Goal: Task Accomplishment & Management: Use online tool/utility

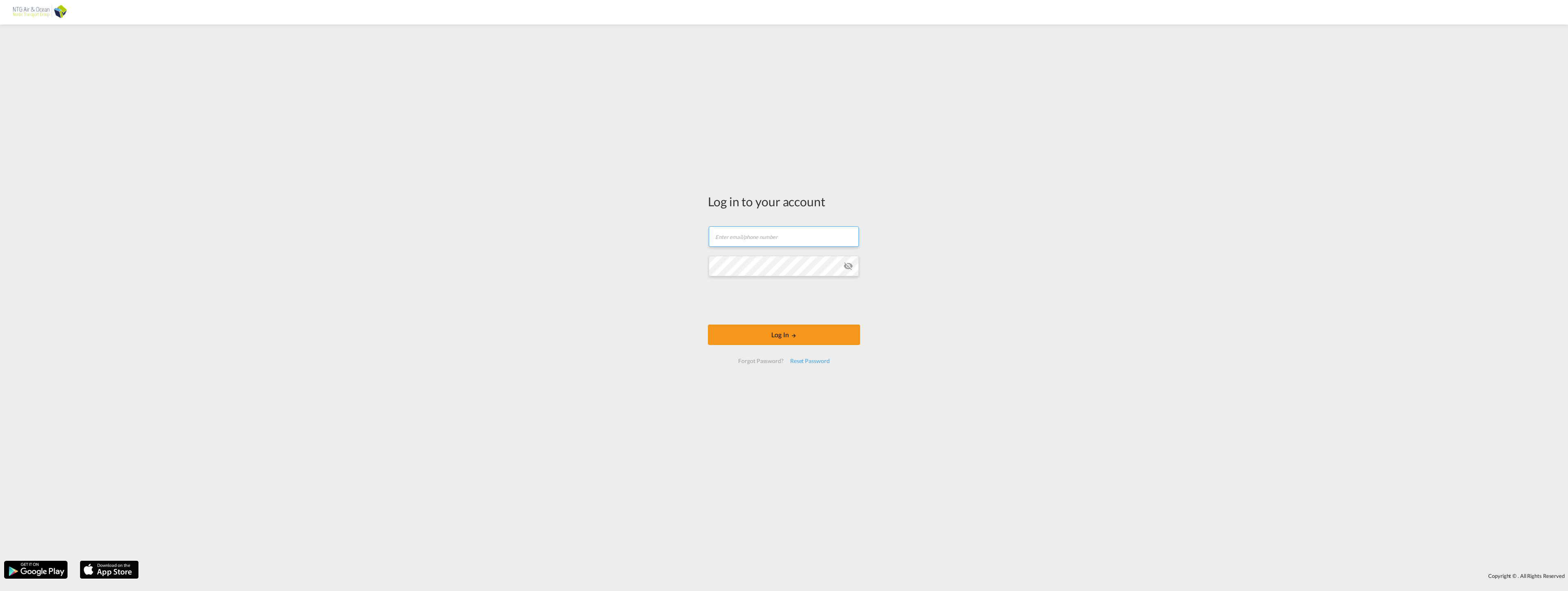
type input "[EMAIL_ADDRESS][DOMAIN_NAME]"
click at [768, 346] on form "[EMAIL_ADDRESS][DOMAIN_NAME] Email field is required Password field is required…" at bounding box center [784, 294] width 152 height 154
click at [777, 339] on button "Log In" at bounding box center [784, 334] width 152 height 20
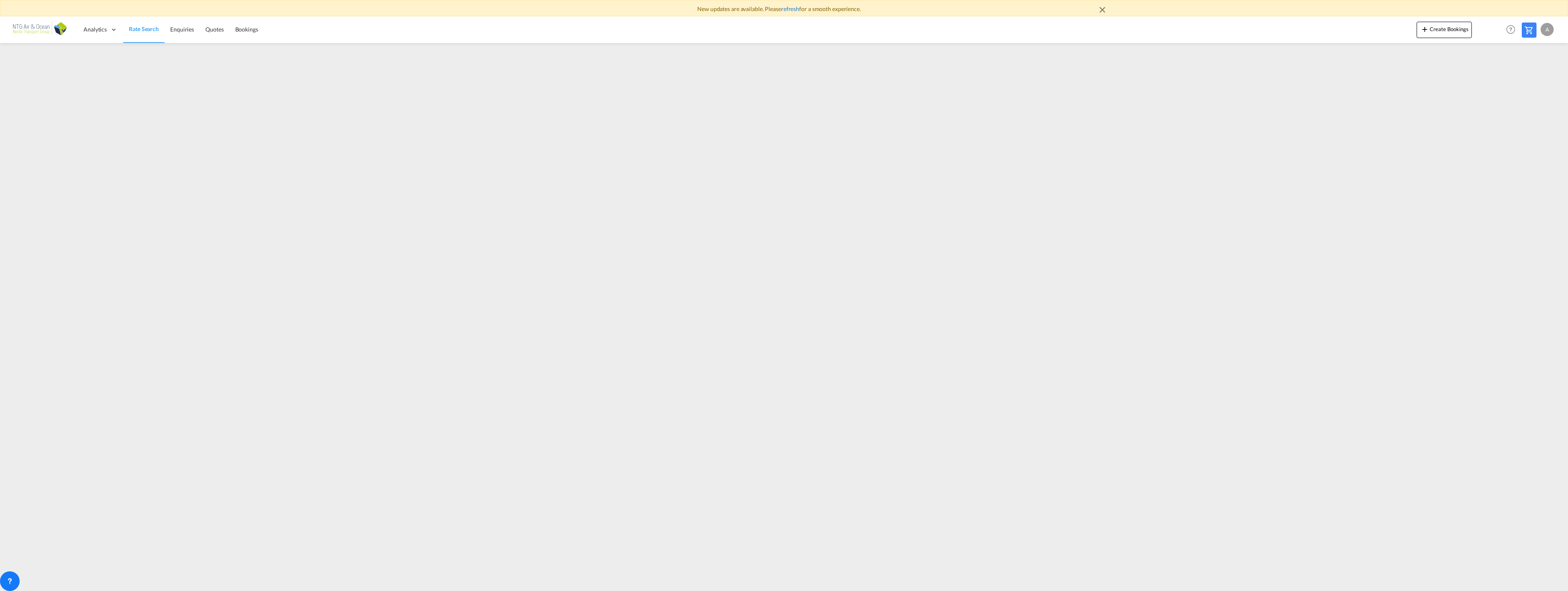
click at [794, 11] on link "refresh" at bounding box center [789, 9] width 18 height 7
